Goal: Transaction & Acquisition: Purchase product/service

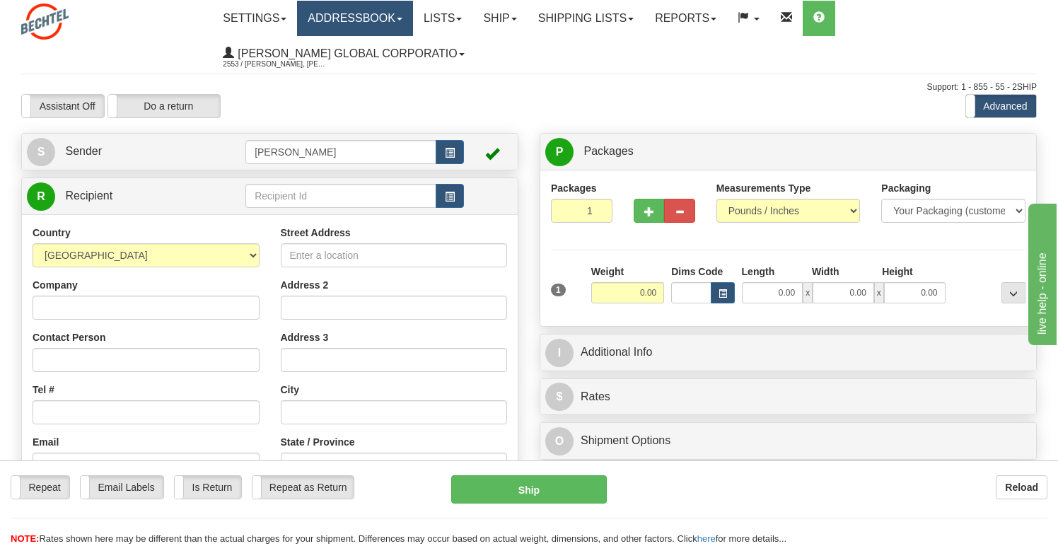
click at [373, 18] on link "Addressbook" at bounding box center [355, 18] width 116 height 35
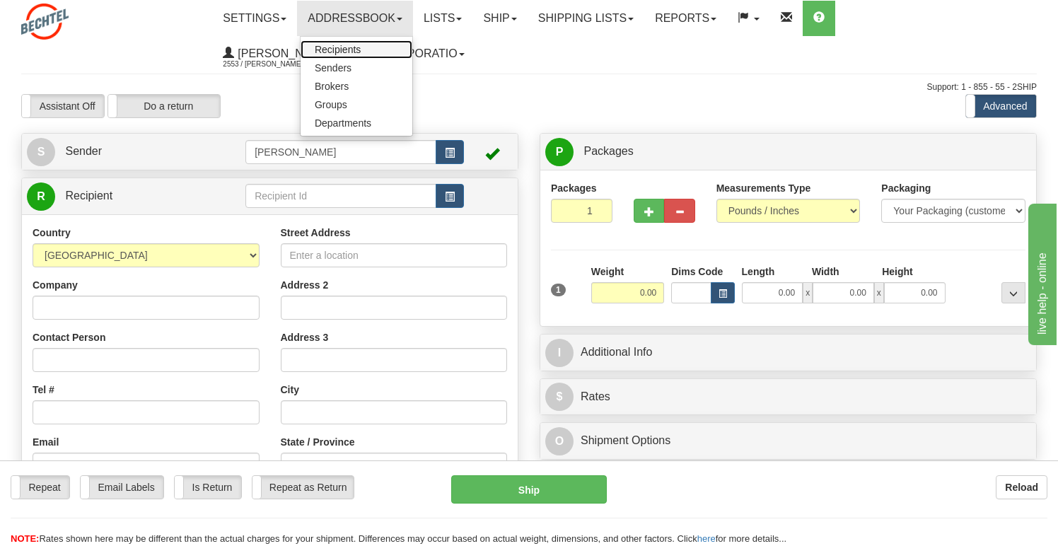
click at [369, 53] on link "Recipients" at bounding box center [357, 49] width 112 height 18
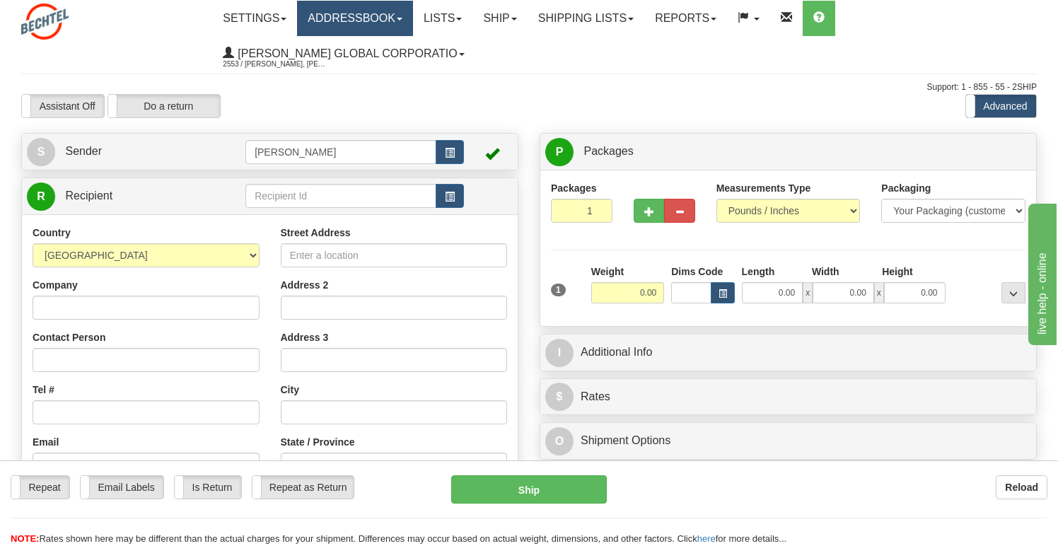
click at [403, 23] on link "Addressbook" at bounding box center [355, 18] width 116 height 35
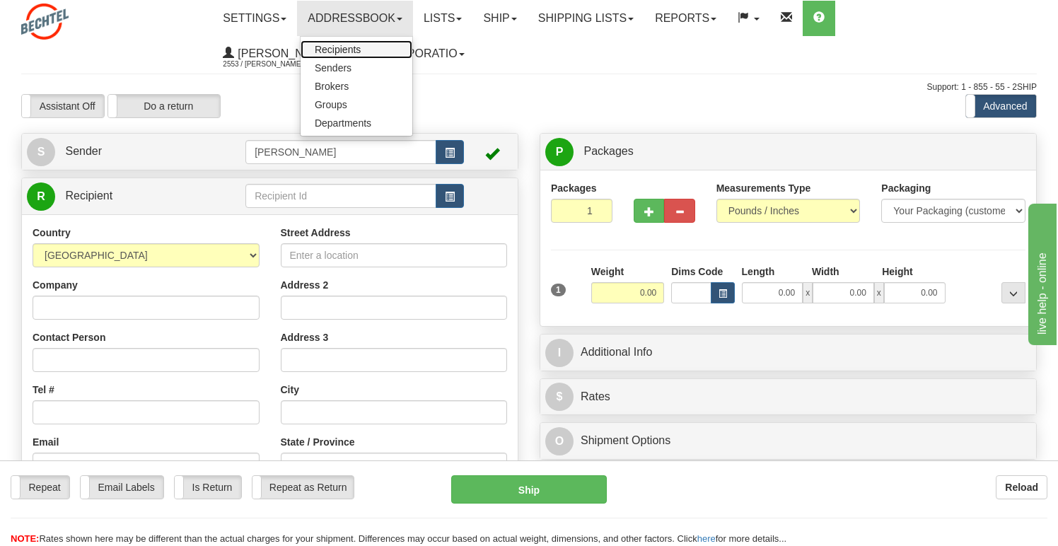
click at [357, 52] on span "Recipients" at bounding box center [338, 49] width 46 height 11
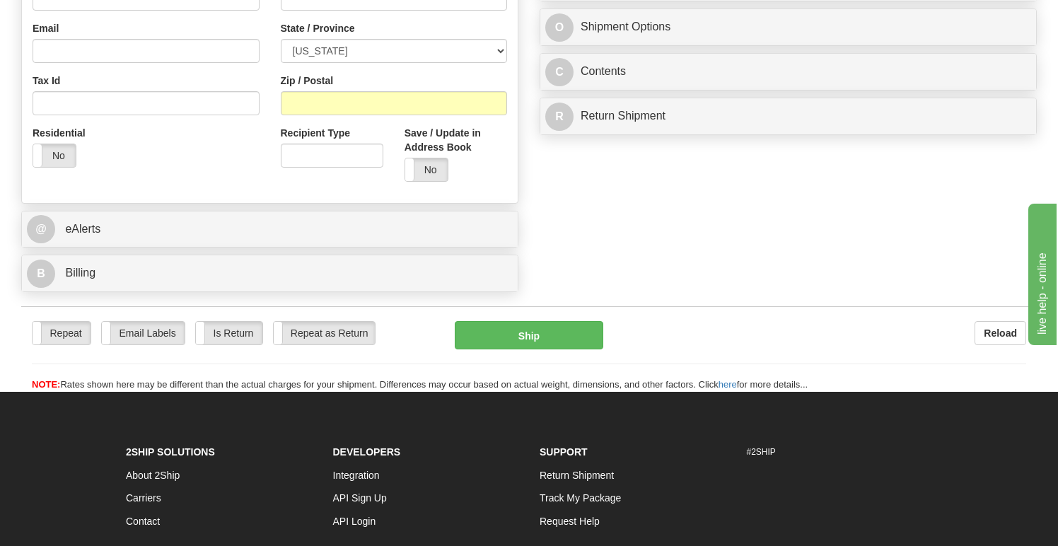
scroll to position [425, 0]
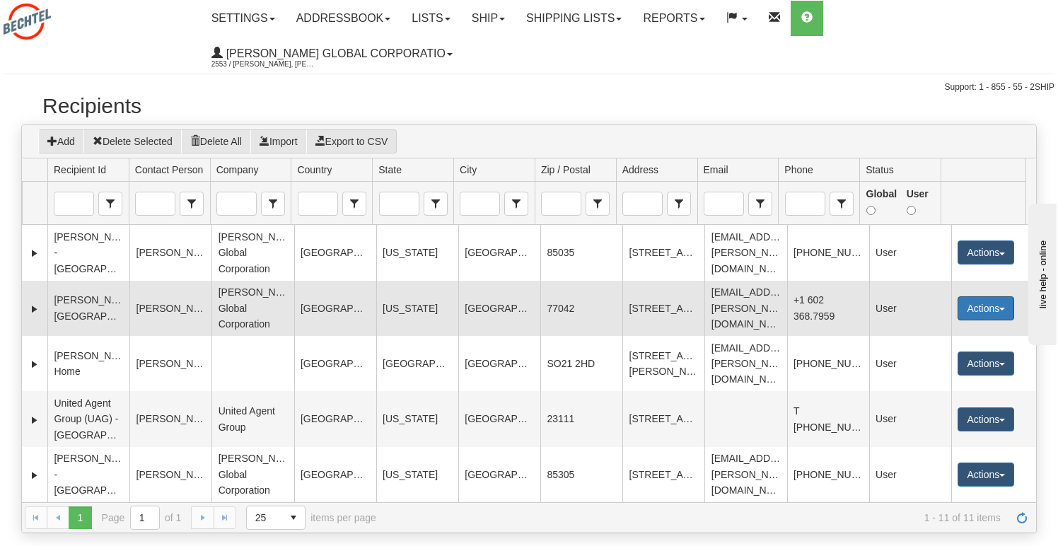
click at [973, 296] on button "Actions" at bounding box center [986, 308] width 57 height 24
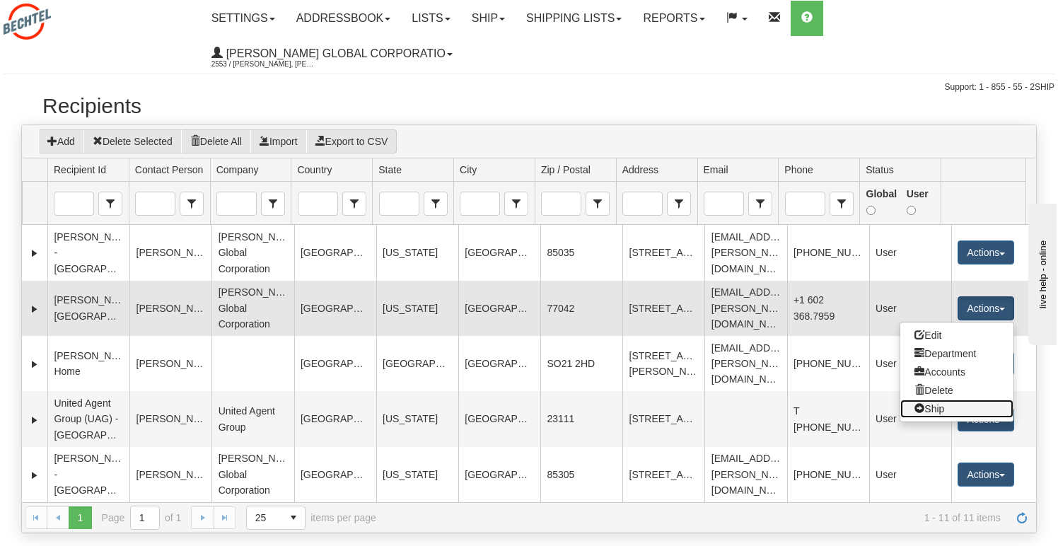
click at [929, 400] on link "Ship" at bounding box center [957, 409] width 113 height 18
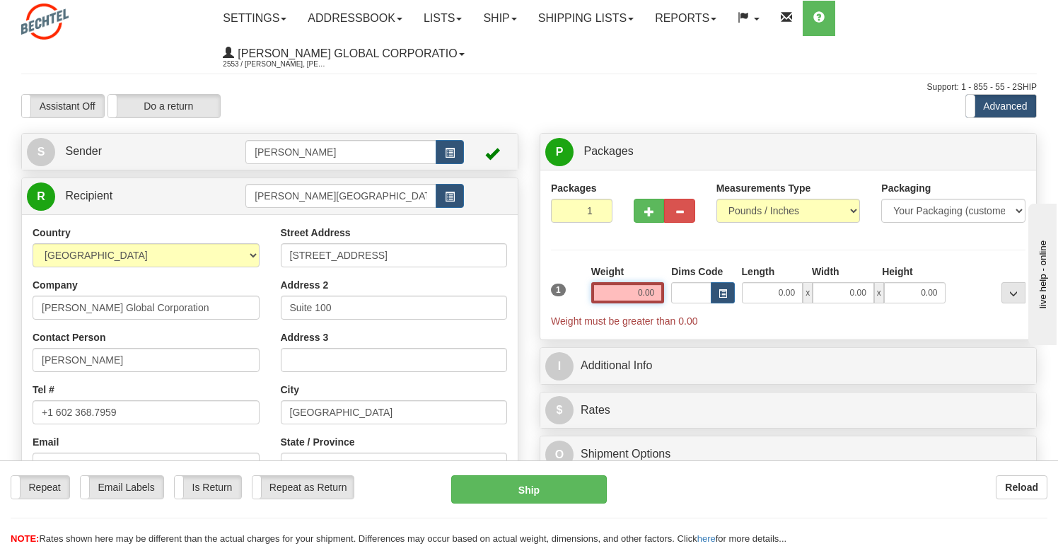
click at [627, 296] on input "0.00" at bounding box center [629, 292] width 74 height 21
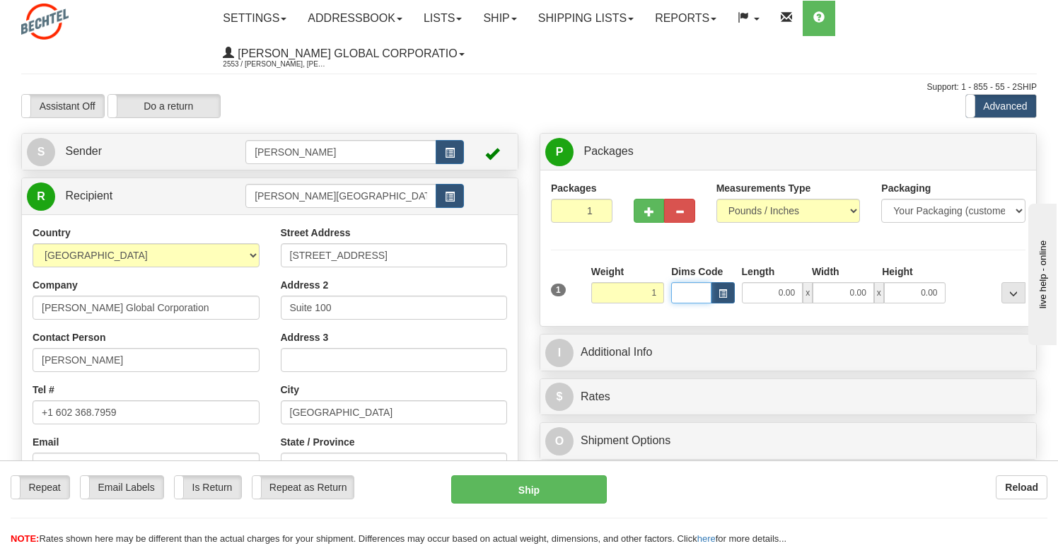
type input "1.00"
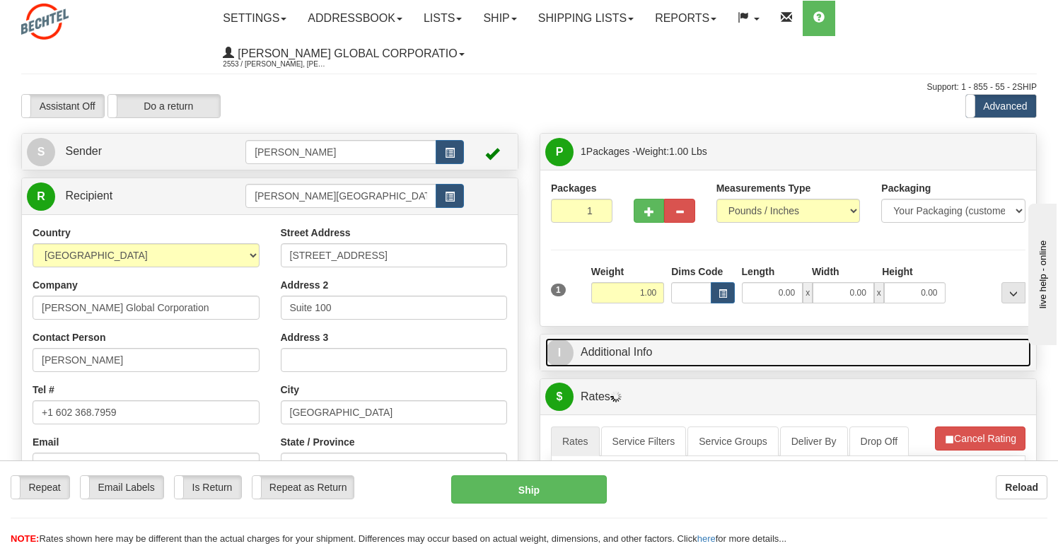
click at [615, 350] on link "I Additional Info" at bounding box center [789, 352] width 486 height 29
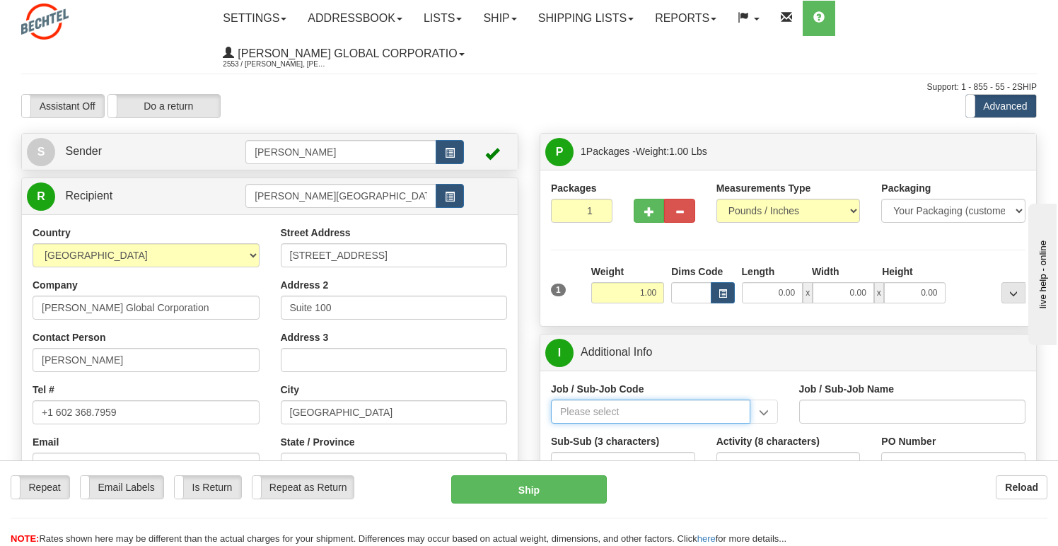
click at [618, 413] on input "Job / Sub-Job Code" at bounding box center [651, 412] width 200 height 24
type input "53928-000"
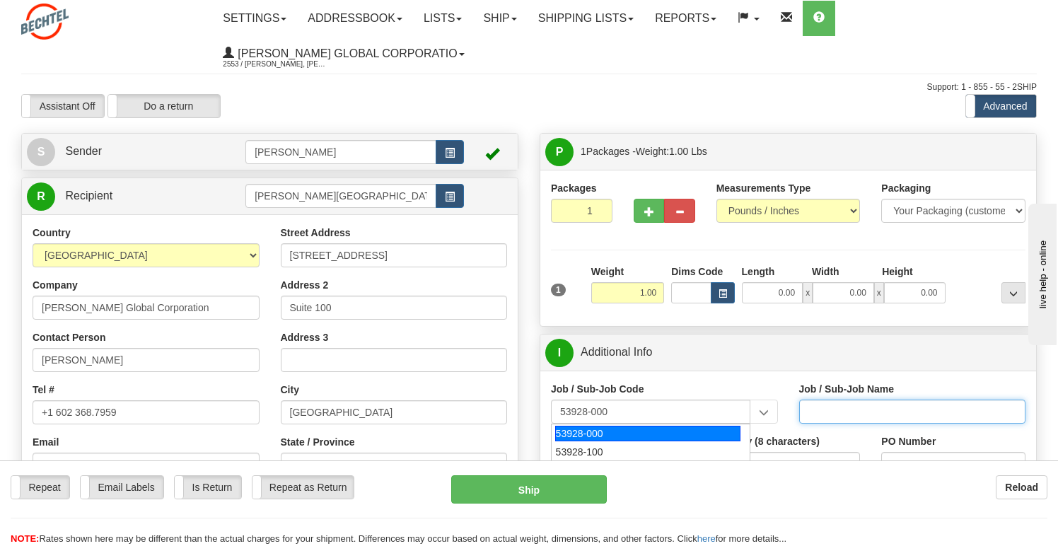
type input "TREASURY-BCMC - TREASURY-BCMC"
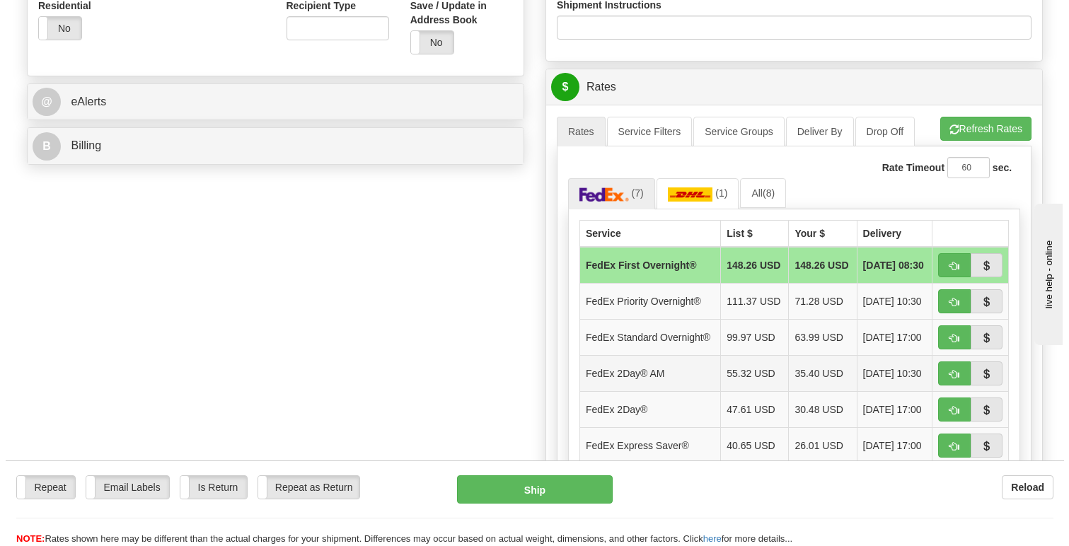
scroll to position [566, 0]
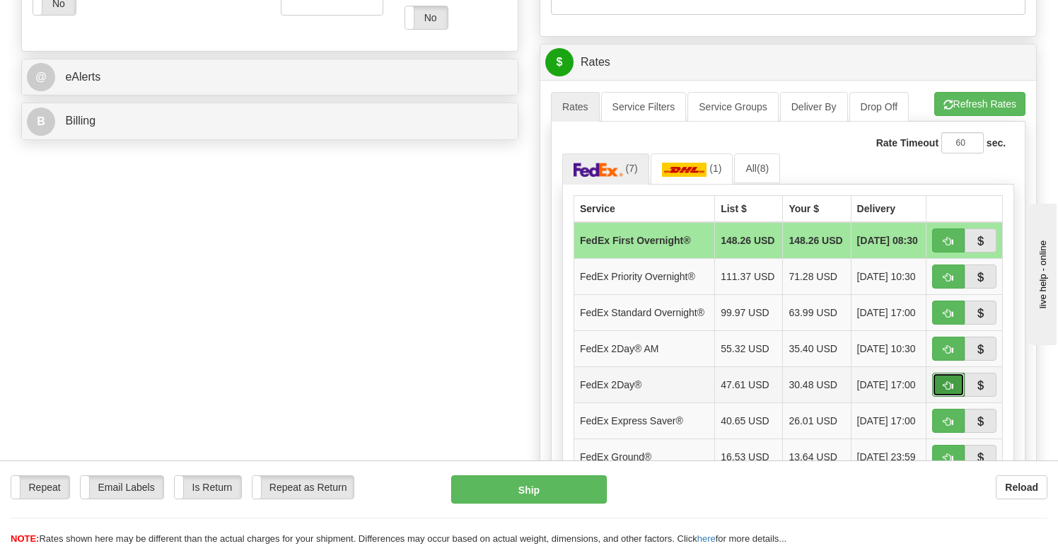
click at [949, 397] on button "button" at bounding box center [949, 385] width 33 height 24
type input "03"
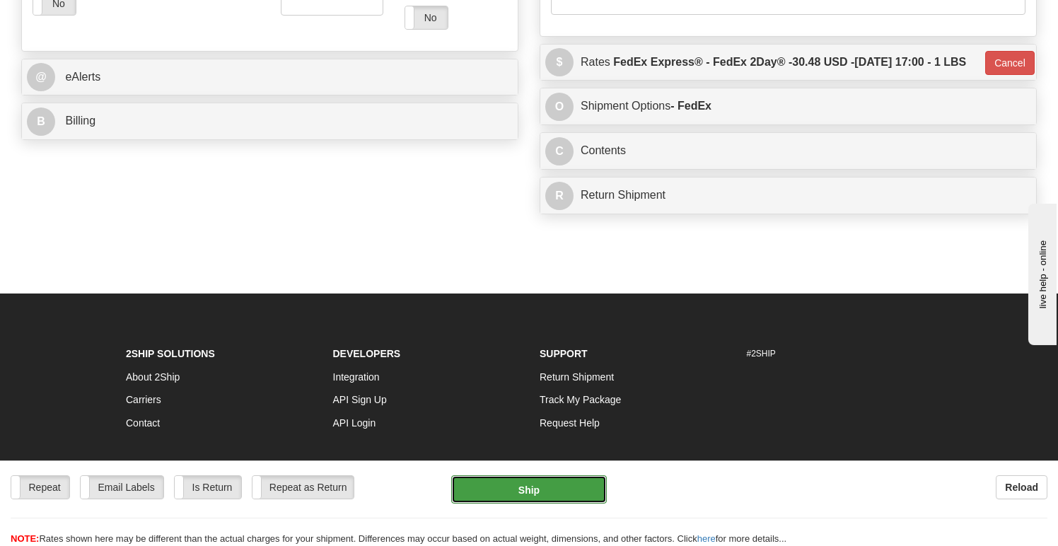
click at [564, 490] on button "Ship" at bounding box center [528, 489] width 155 height 28
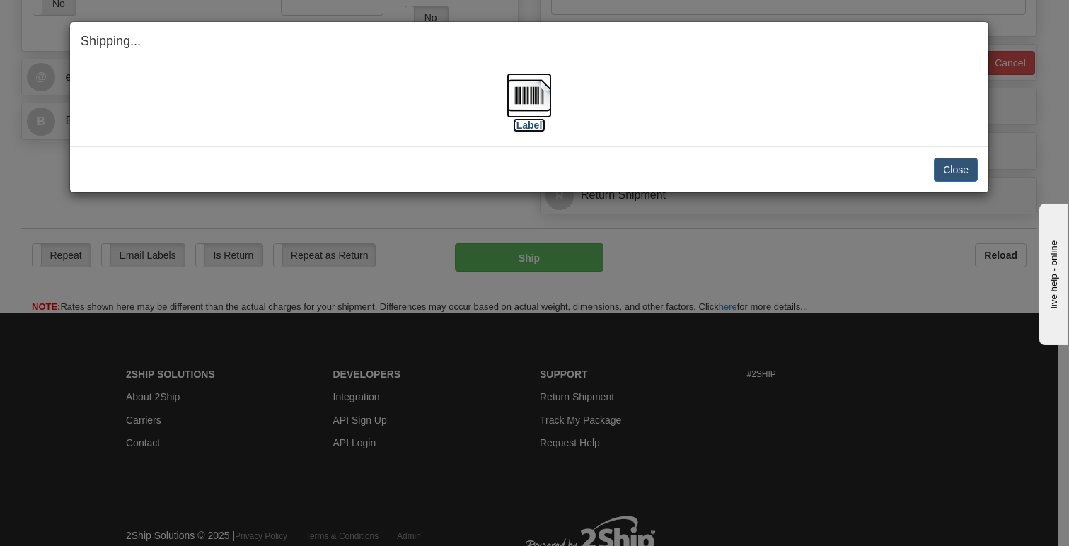
click at [532, 100] on img at bounding box center [529, 95] width 45 height 45
